Goal: Task Accomplishment & Management: Manage account settings

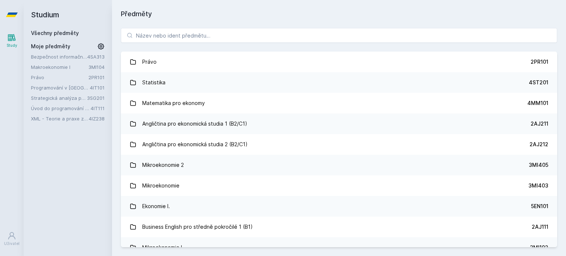
click at [60, 96] on link "Strategická analýza pro informatiky a statistiky" at bounding box center [59, 97] width 56 height 7
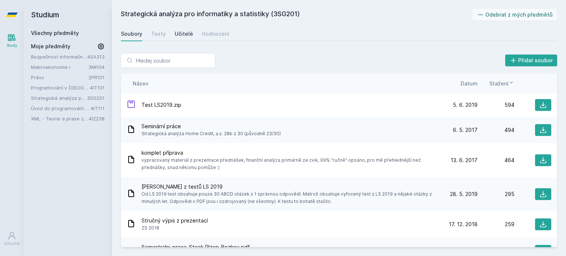
click at [184, 35] on div "Učitelé" at bounding box center [184, 33] width 18 height 7
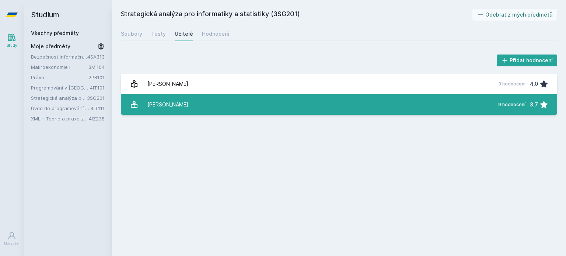
click at [176, 106] on div "[PERSON_NAME]" at bounding box center [168, 104] width 41 height 15
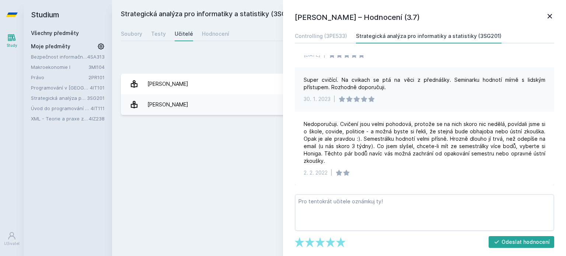
scroll to position [215, 0]
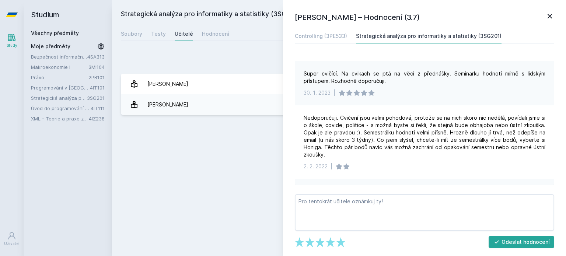
click at [548, 19] on icon at bounding box center [550, 16] width 9 height 9
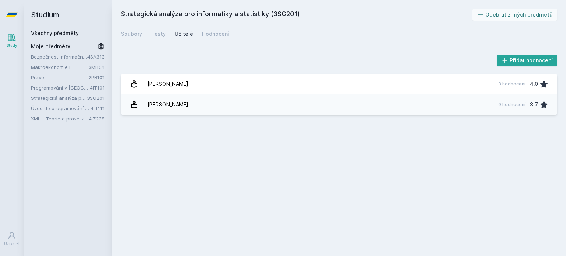
click at [83, 87] on link "Programování v [GEOGRAPHIC_DATA]" at bounding box center [60, 87] width 59 height 7
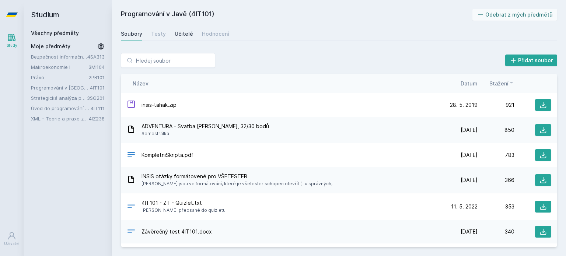
click at [183, 35] on div "Učitelé" at bounding box center [184, 33] width 18 height 7
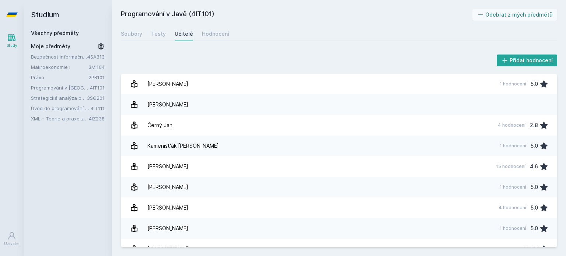
click at [43, 34] on link "Všechny předměty" at bounding box center [55, 33] width 48 height 6
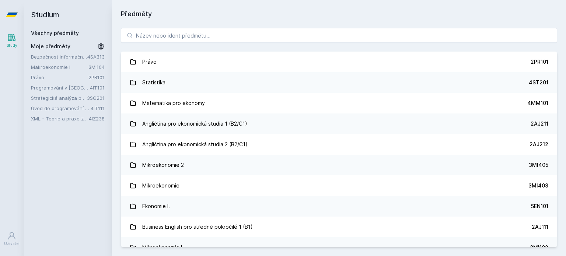
click at [68, 98] on link "Strategická analýza pro informatiky a statistiky" at bounding box center [59, 97] width 56 height 7
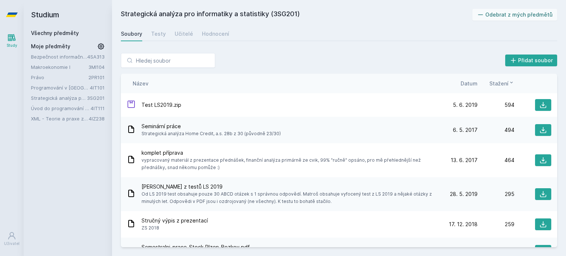
click at [77, 34] on div "Všechny předměty" at bounding box center [68, 33] width 74 height 7
click at [69, 32] on link "Všechny předměty" at bounding box center [55, 33] width 48 height 6
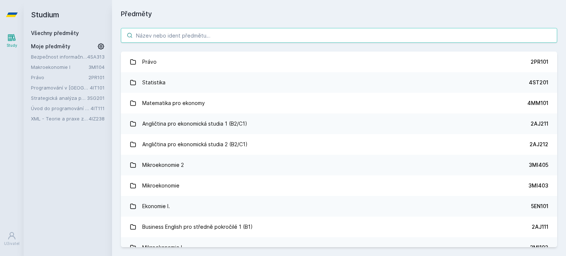
click at [148, 40] on input "search" at bounding box center [339, 35] width 437 height 15
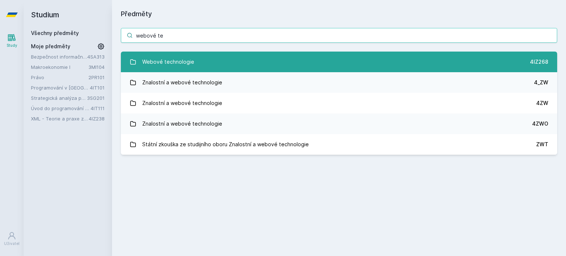
type input "webové te"
click at [185, 64] on div "Webové technologie" at bounding box center [168, 62] width 52 height 15
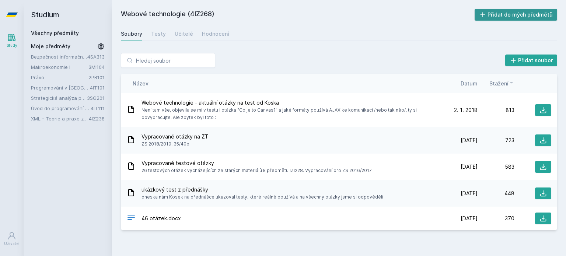
click at [500, 16] on button "Přidat do mých předmětů" at bounding box center [516, 15] width 83 height 12
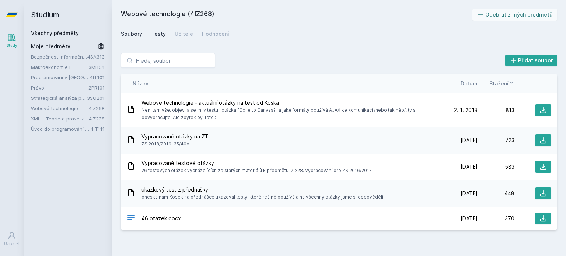
click at [157, 29] on link "Testy" at bounding box center [158, 34] width 15 height 15
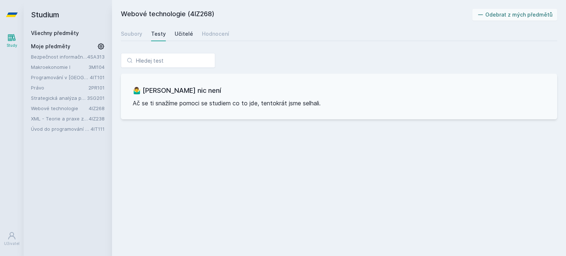
click at [179, 33] on div "Učitelé" at bounding box center [184, 33] width 18 height 7
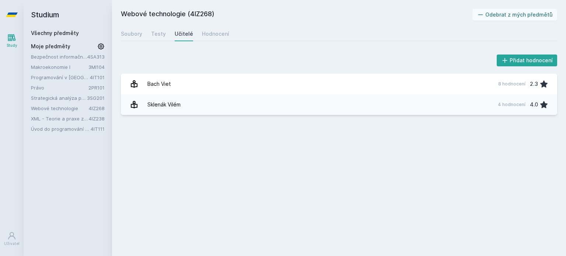
click at [60, 34] on link "Všechny předměty" at bounding box center [55, 33] width 48 height 6
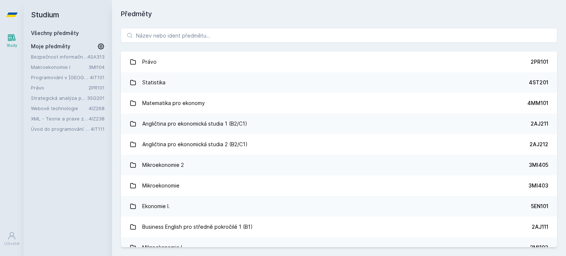
click at [59, 100] on link "Strategická analýza pro informatiky a statistiky" at bounding box center [59, 97] width 56 height 7
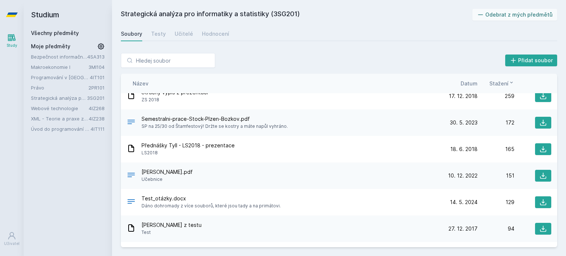
scroll to position [130, 0]
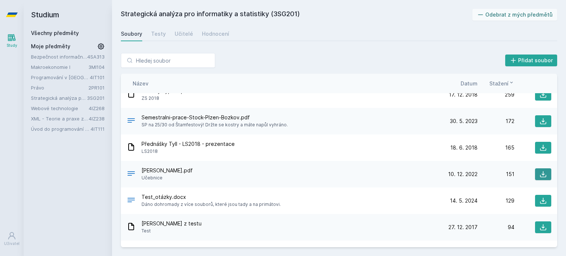
click at [541, 173] on icon at bounding box center [543, 174] width 7 height 7
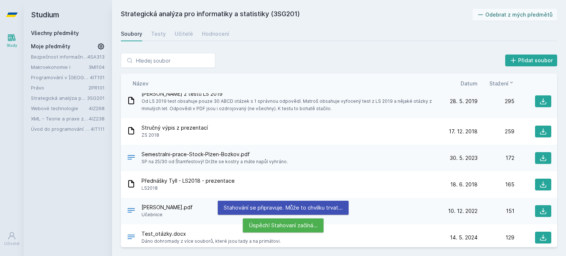
scroll to position [0, 0]
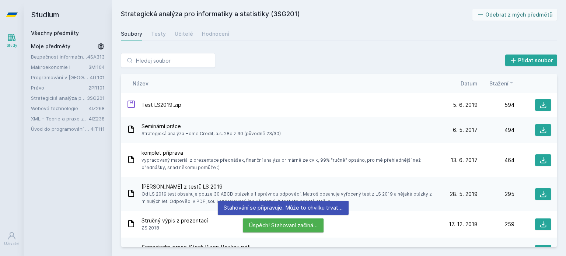
click at [465, 80] on span "Datum" at bounding box center [469, 84] width 17 height 8
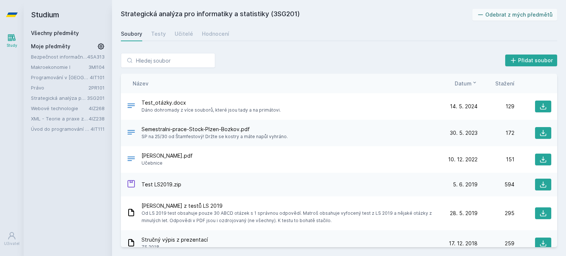
click at [531, 132] on div at bounding box center [533, 133] width 37 height 12
click at [535, 133] on button at bounding box center [543, 133] width 16 height 12
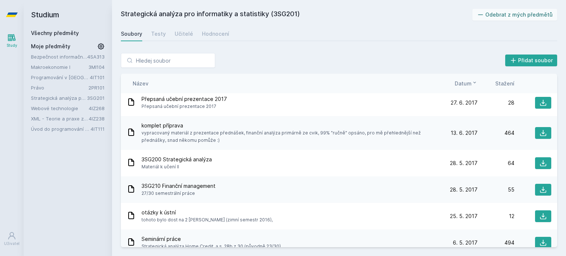
scroll to position [282, 0]
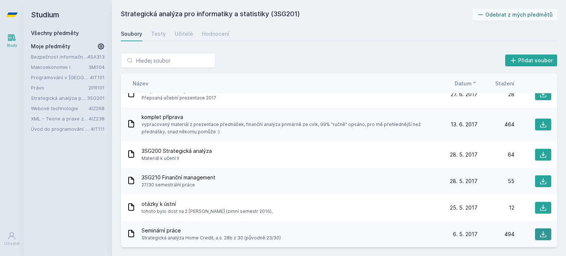
click at [543, 235] on icon at bounding box center [543, 234] width 7 height 7
